Goal: Navigation & Orientation: Find specific page/section

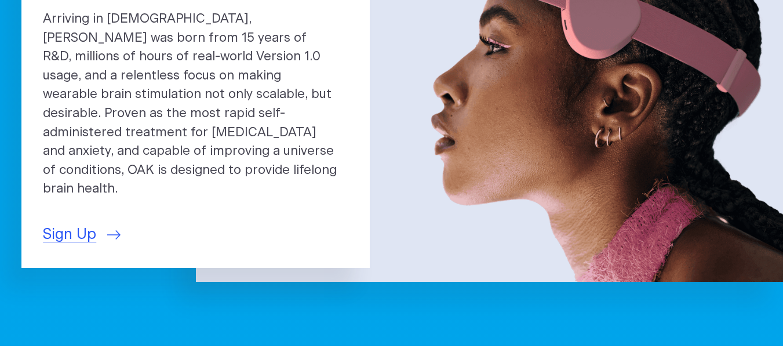
scroll to position [232, 0]
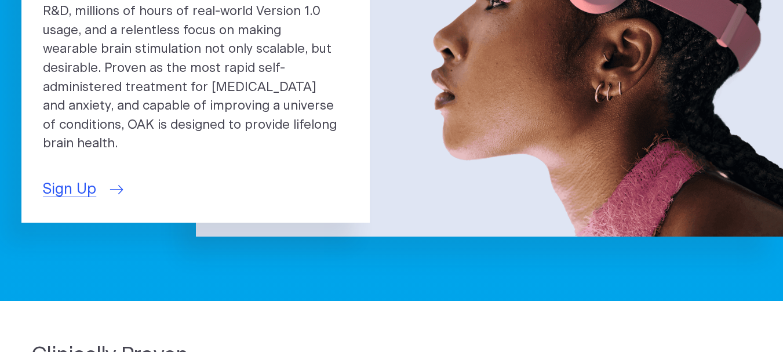
click at [60, 178] on span "Sign Up" at bounding box center [69, 189] width 53 height 22
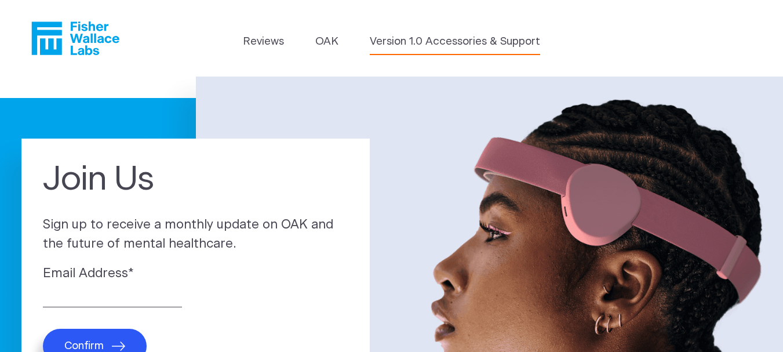
click at [483, 43] on link "Version 1.0 Accessories & Support" at bounding box center [455, 42] width 170 height 16
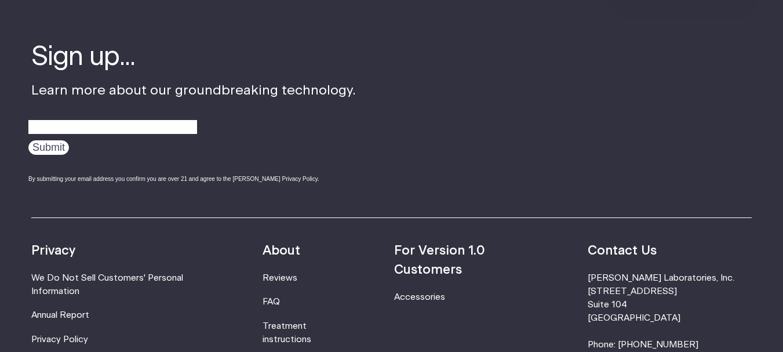
scroll to position [811, 0]
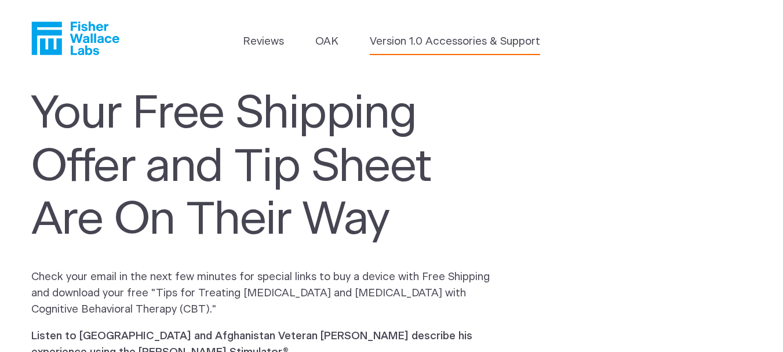
click at [487, 41] on link "Version 1.0 Accessories & Support" at bounding box center [455, 42] width 170 height 16
